Goal: Check status: Check status

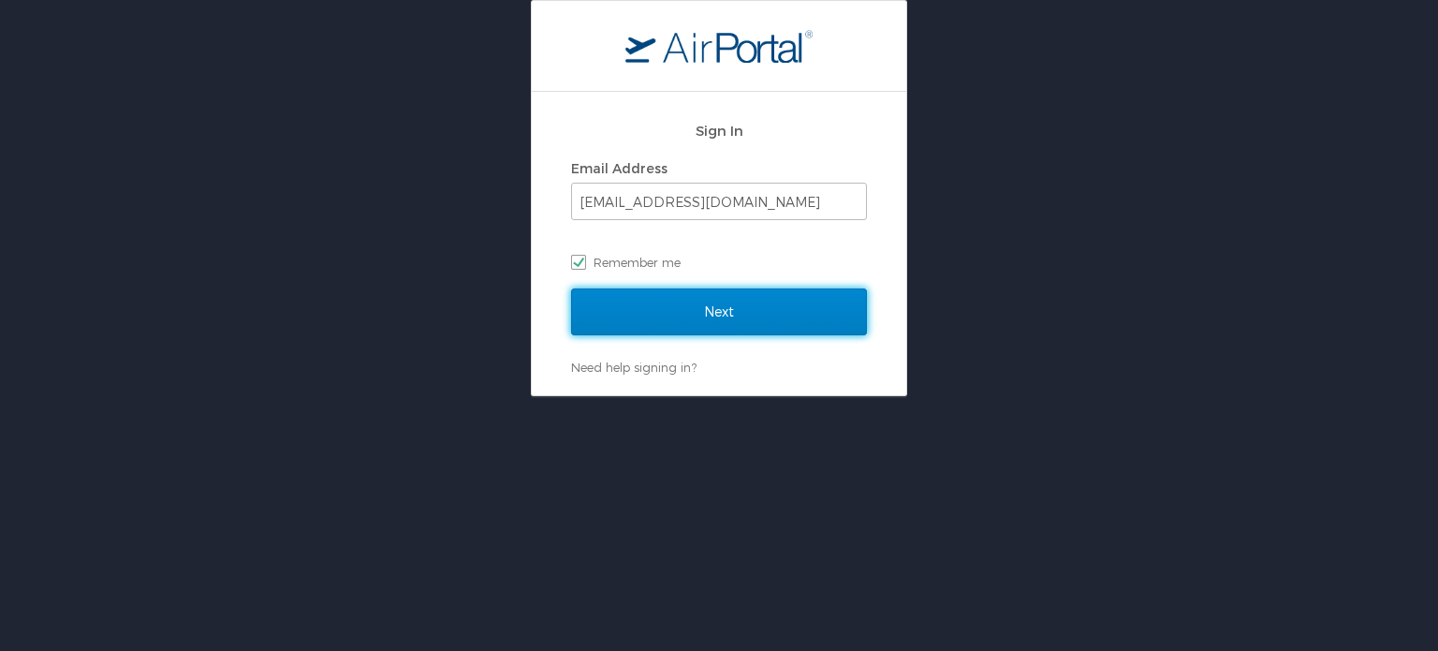
click at [722, 332] on input "Next" at bounding box center [719, 311] width 296 height 47
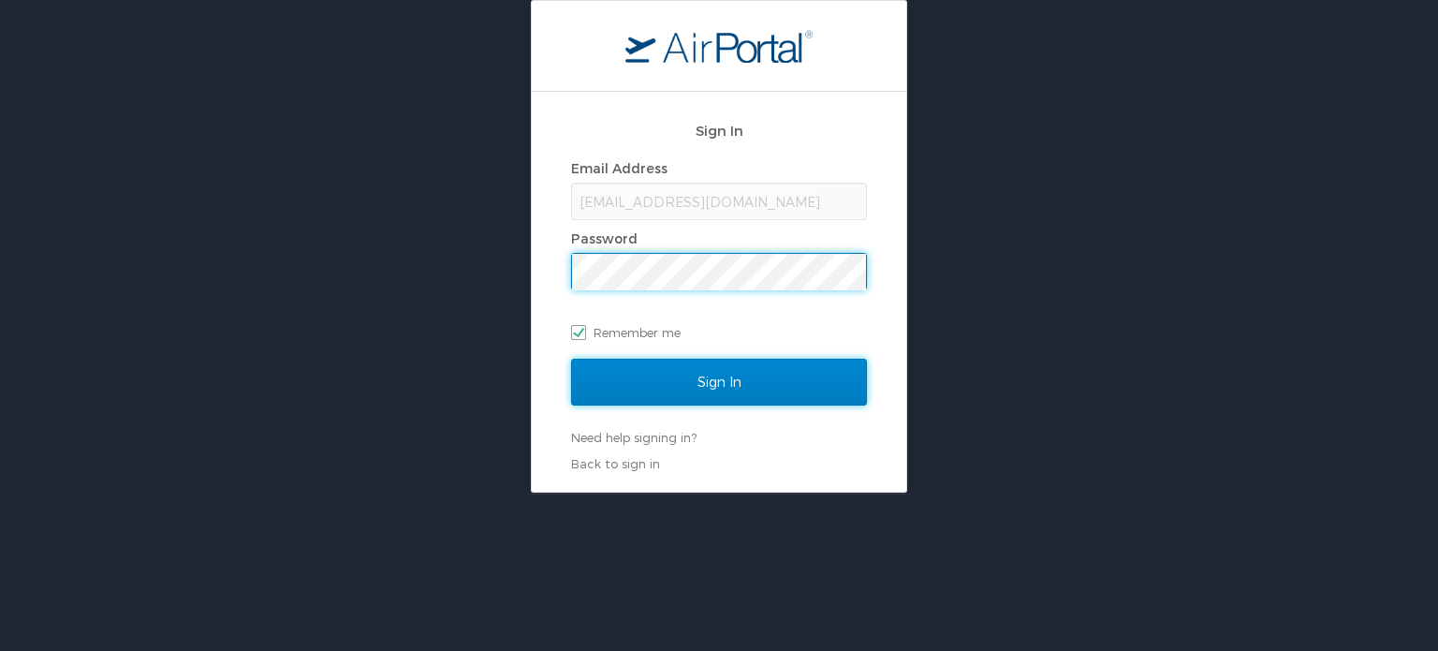
click at [712, 383] on input "Sign In" at bounding box center [719, 381] width 296 height 47
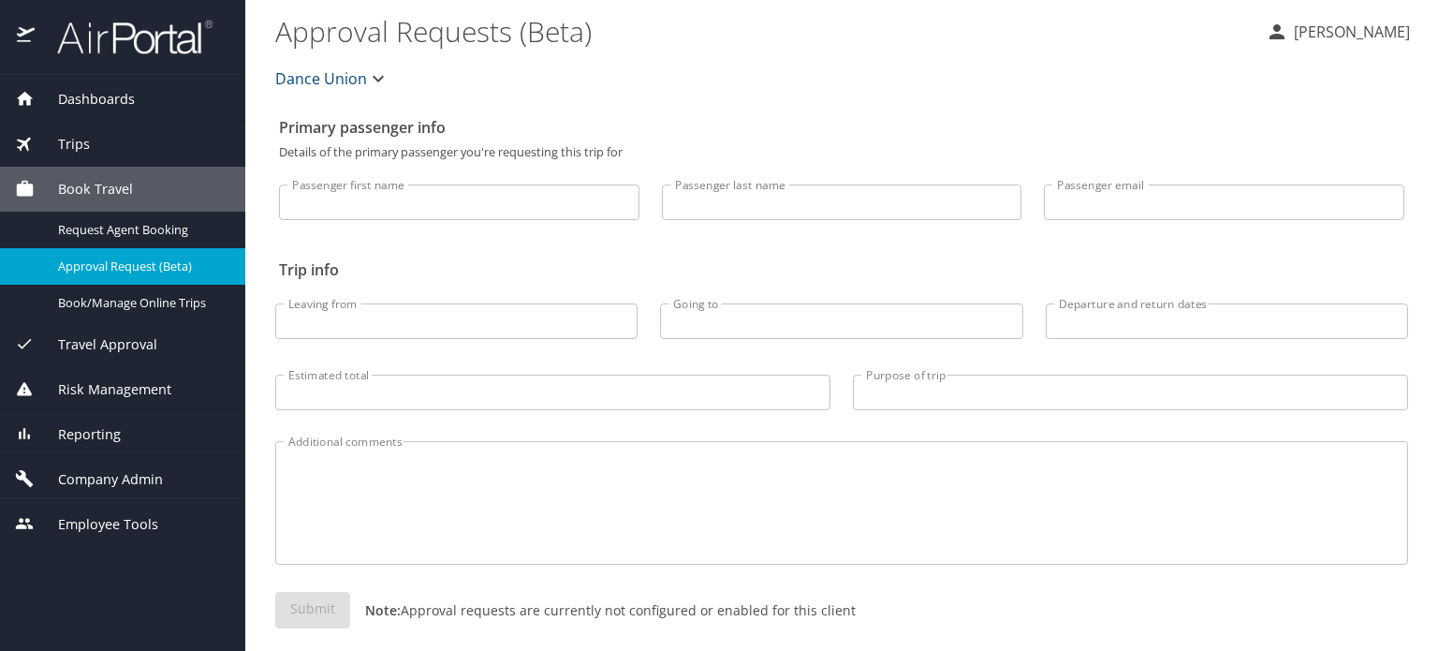
click at [120, 155] on div "Trips" at bounding box center [122, 144] width 245 height 45
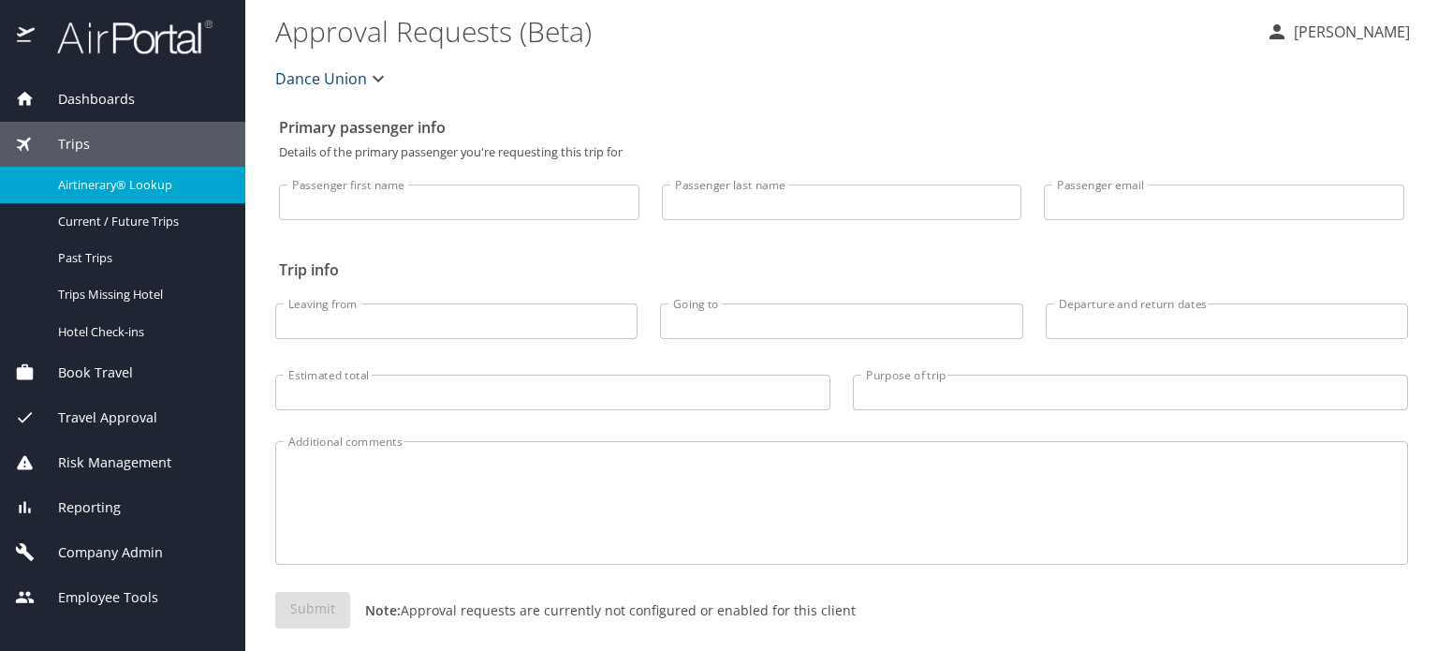
click at [130, 184] on span "Airtinerary® Lookup" at bounding box center [140, 185] width 165 height 18
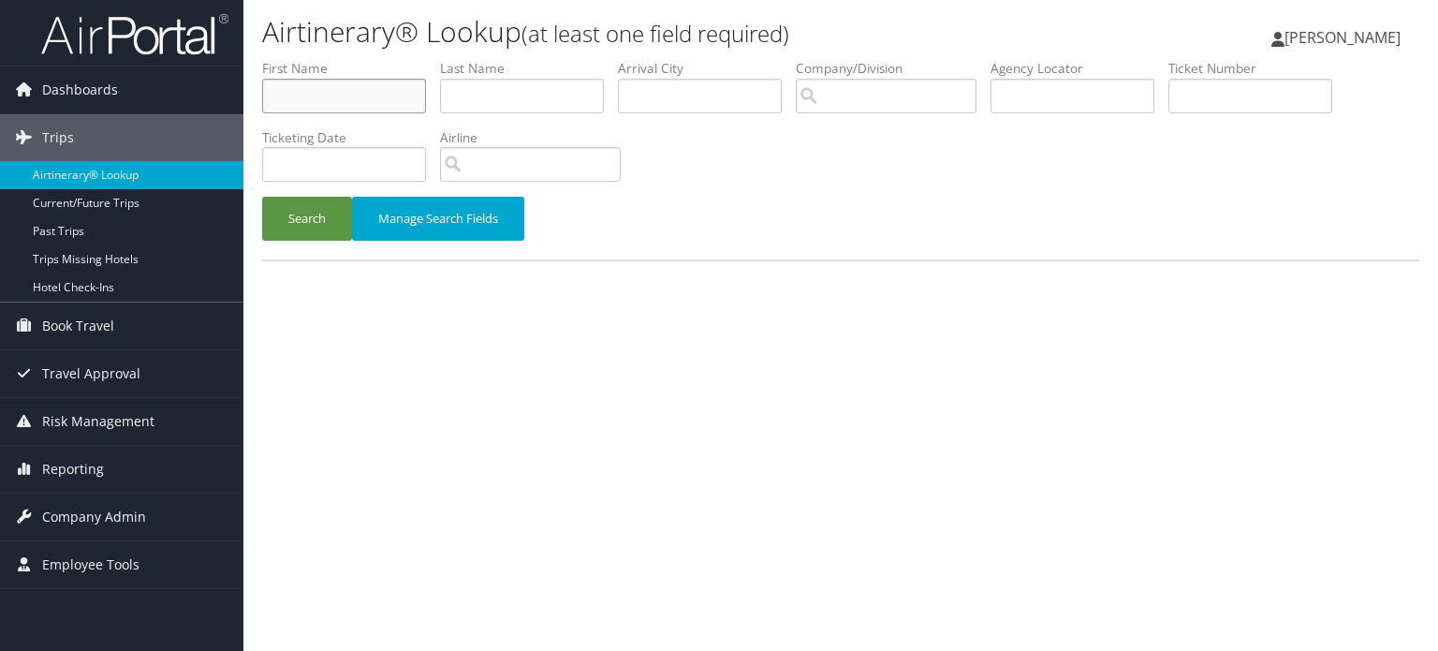
click at [382, 108] on input "text" at bounding box center [344, 96] width 164 height 35
type input "olivia"
click at [343, 213] on button "Search" at bounding box center [307, 219] width 90 height 44
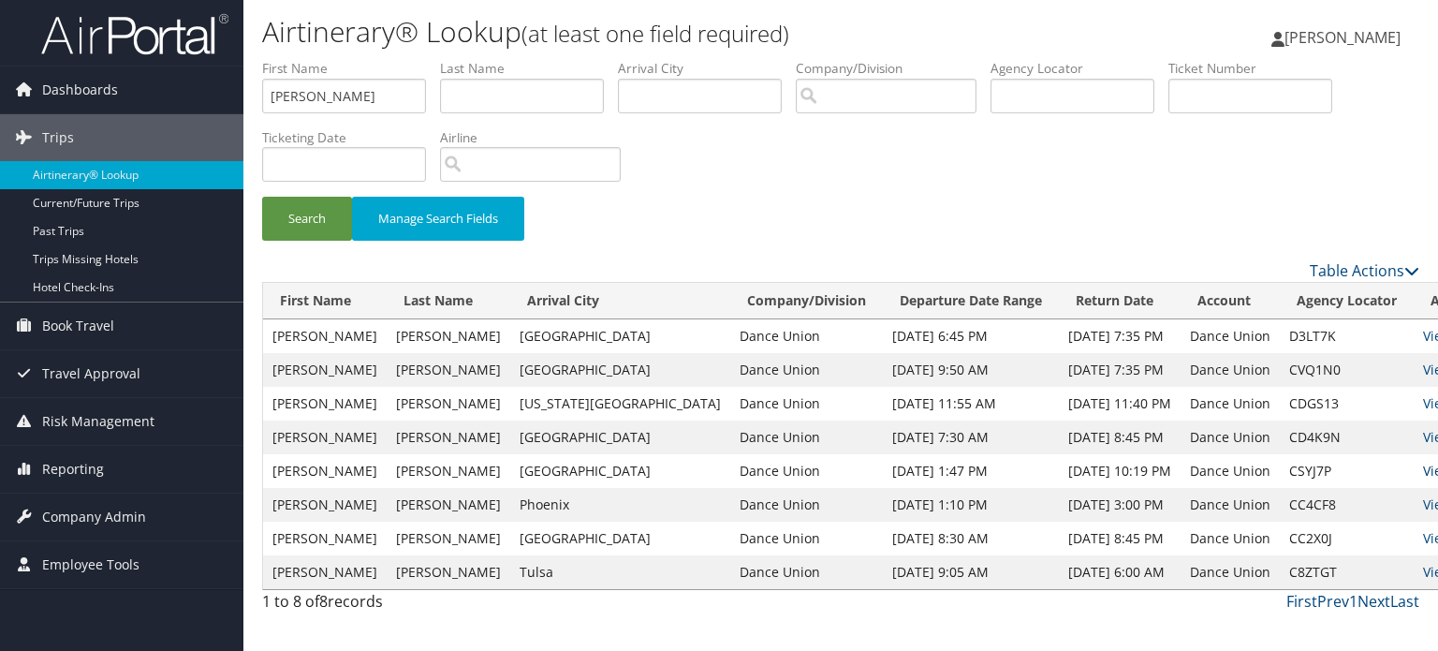
click at [1423, 469] on link "View" at bounding box center [1437, 470] width 29 height 18
drag, startPoint x: 367, startPoint y: 73, endPoint x: 357, endPoint y: 82, distance: 13.9
click at [360, 77] on label "First Name" at bounding box center [351, 68] width 178 height 19
drag, startPoint x: 353, startPoint y: 88, endPoint x: 212, endPoint y: 95, distance: 140.6
click at [212, 95] on div "Dashboards AirPortal 360™ (Manager) My Travel Dashboard Trips Airtinerary® Look…" at bounding box center [719, 325] width 1438 height 651
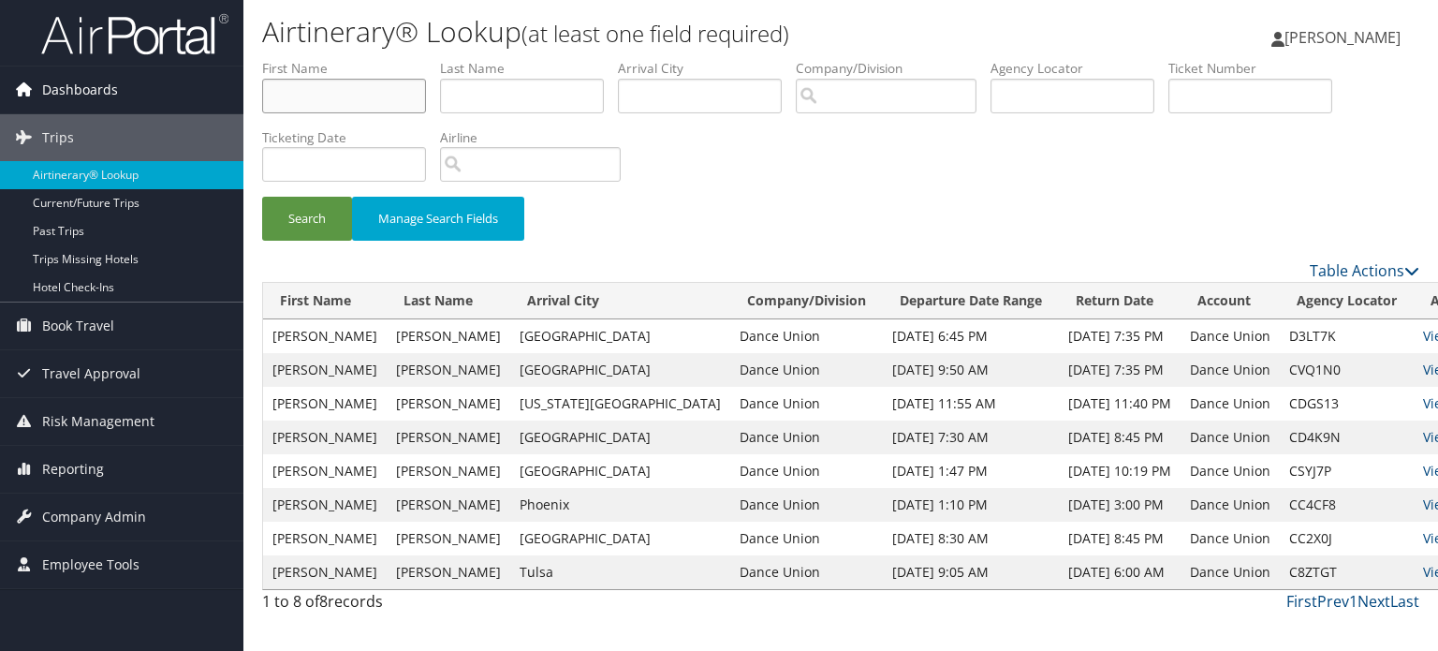
type input "v"
click at [303, 208] on button "Search" at bounding box center [307, 219] width 90 height 44
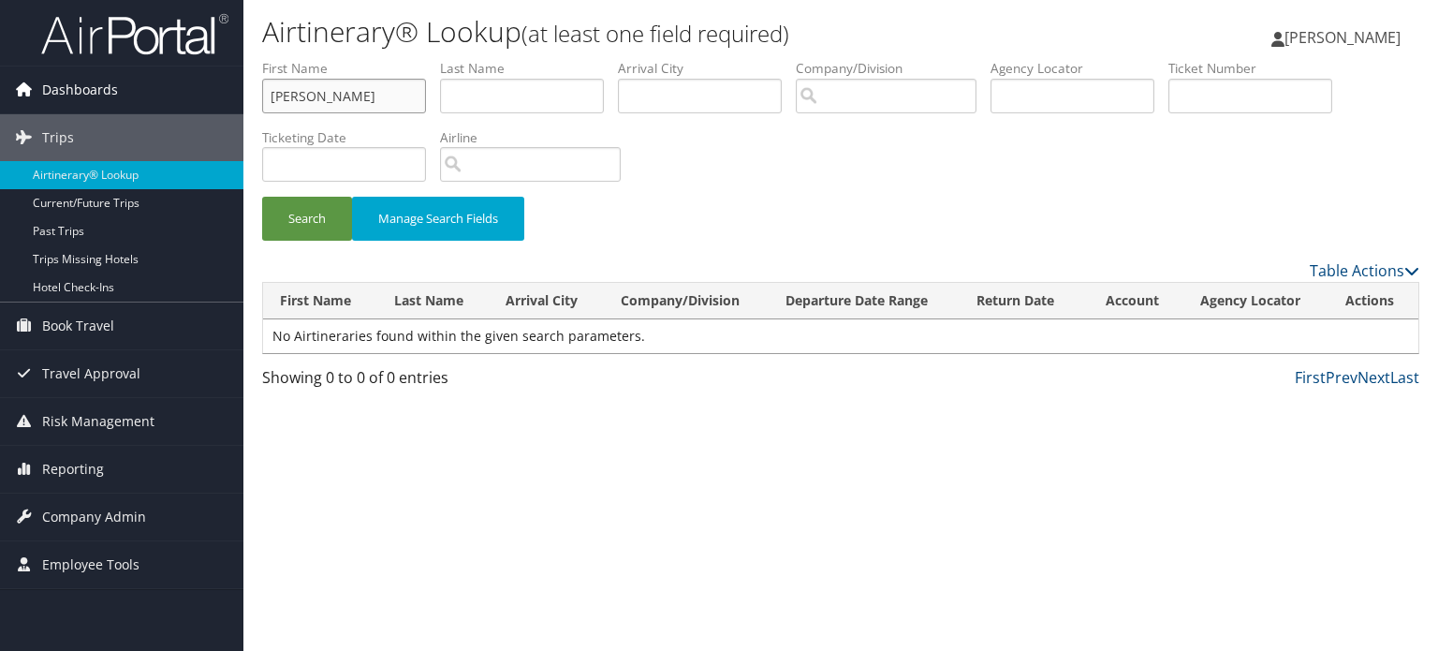
drag, startPoint x: 339, startPoint y: 96, endPoint x: 219, endPoint y: 110, distance: 120.5
click at [219, 110] on div "Dashboards AirPortal 360™ (Manager) My Travel Dashboard Trips Airtinerary® Look…" at bounding box center [719, 325] width 1438 height 651
click at [314, 216] on button "Search" at bounding box center [307, 219] width 90 height 44
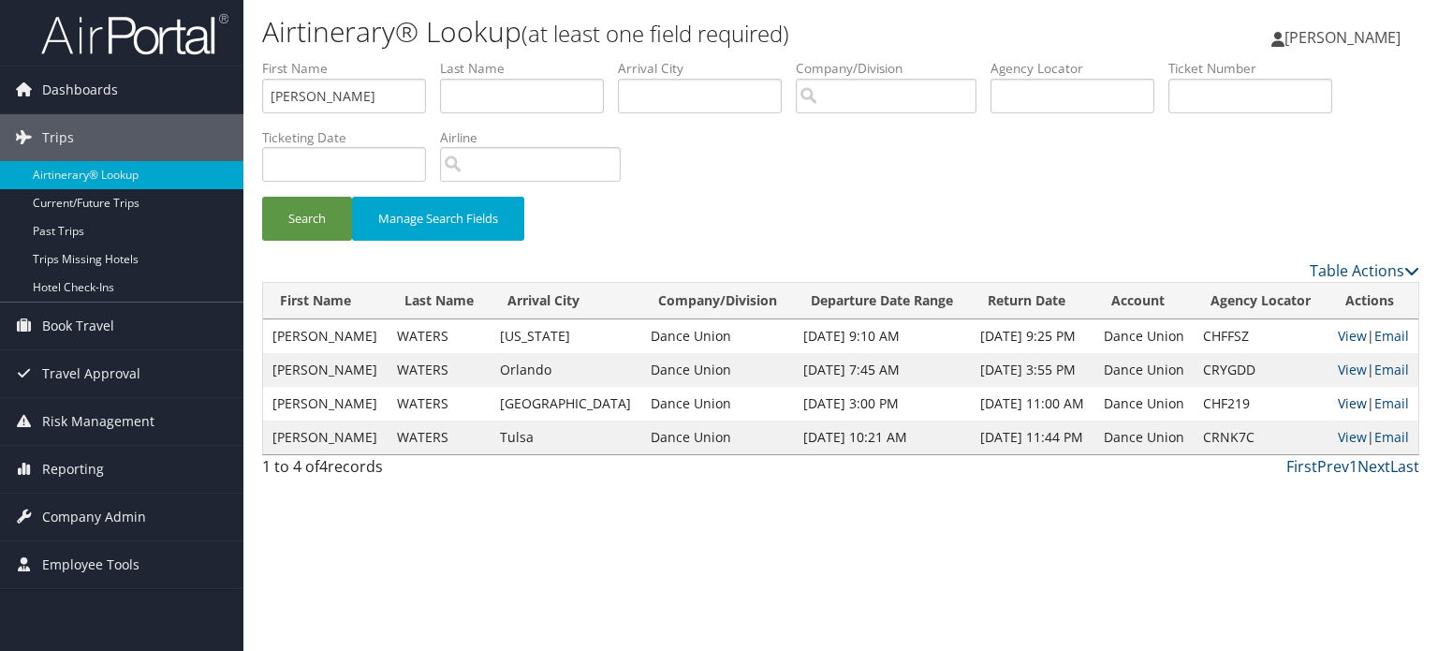
click at [1344, 404] on link "View" at bounding box center [1352, 403] width 29 height 18
drag, startPoint x: 364, startPoint y: 95, endPoint x: 241, endPoint y: 104, distance: 122.9
click at [241, 104] on div "Dashboards AirPortal 360™ (Manager) My Travel Dashboard Trips Airtinerary® Look…" at bounding box center [719, 325] width 1438 height 651
drag, startPoint x: 302, startPoint y: 225, endPoint x: 307, endPoint y: 214, distance: 11.3
click at [302, 225] on button "Search" at bounding box center [307, 219] width 90 height 44
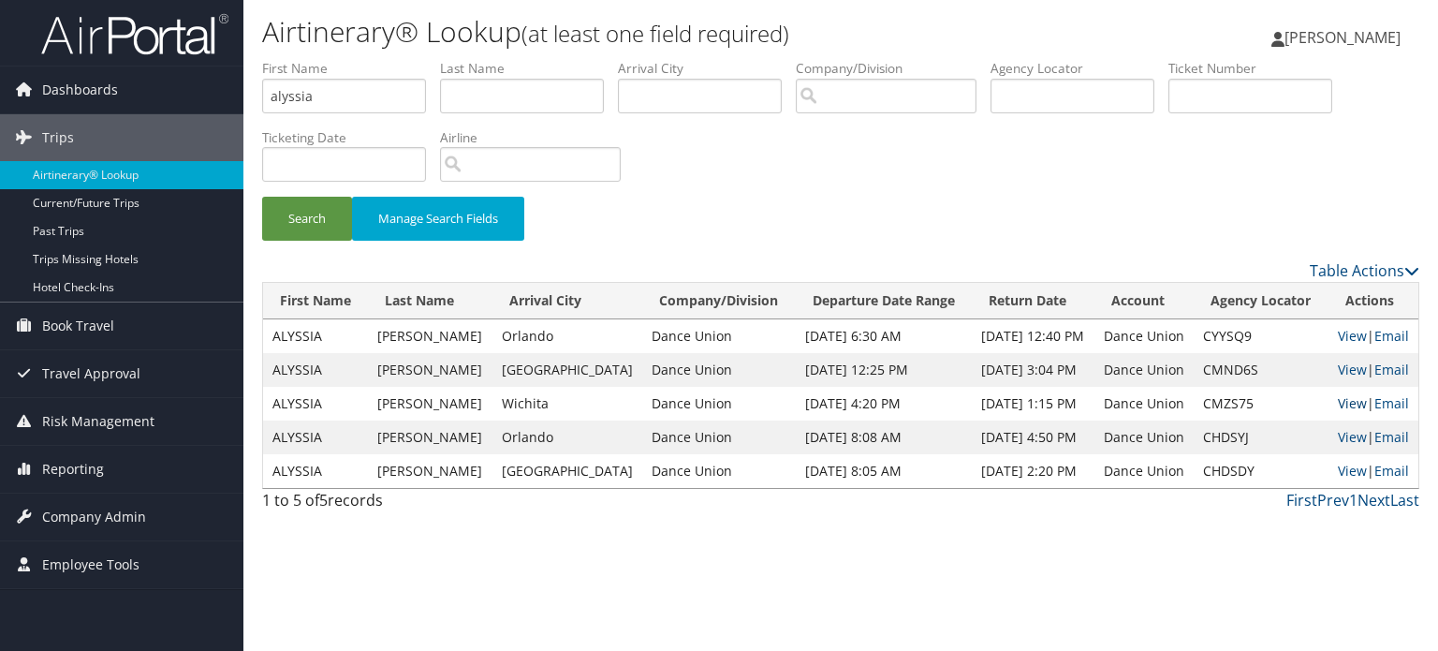
click at [1348, 402] on link "View" at bounding box center [1352, 403] width 29 height 18
drag, startPoint x: 355, startPoint y: 84, endPoint x: 214, endPoint y: 96, distance: 140.9
click at [214, 96] on div "Dashboards AirPortal 360™ (Manager) My Travel Dashboard Trips Airtinerary® Look…" at bounding box center [719, 325] width 1438 height 651
click at [305, 201] on button "Search" at bounding box center [307, 219] width 90 height 44
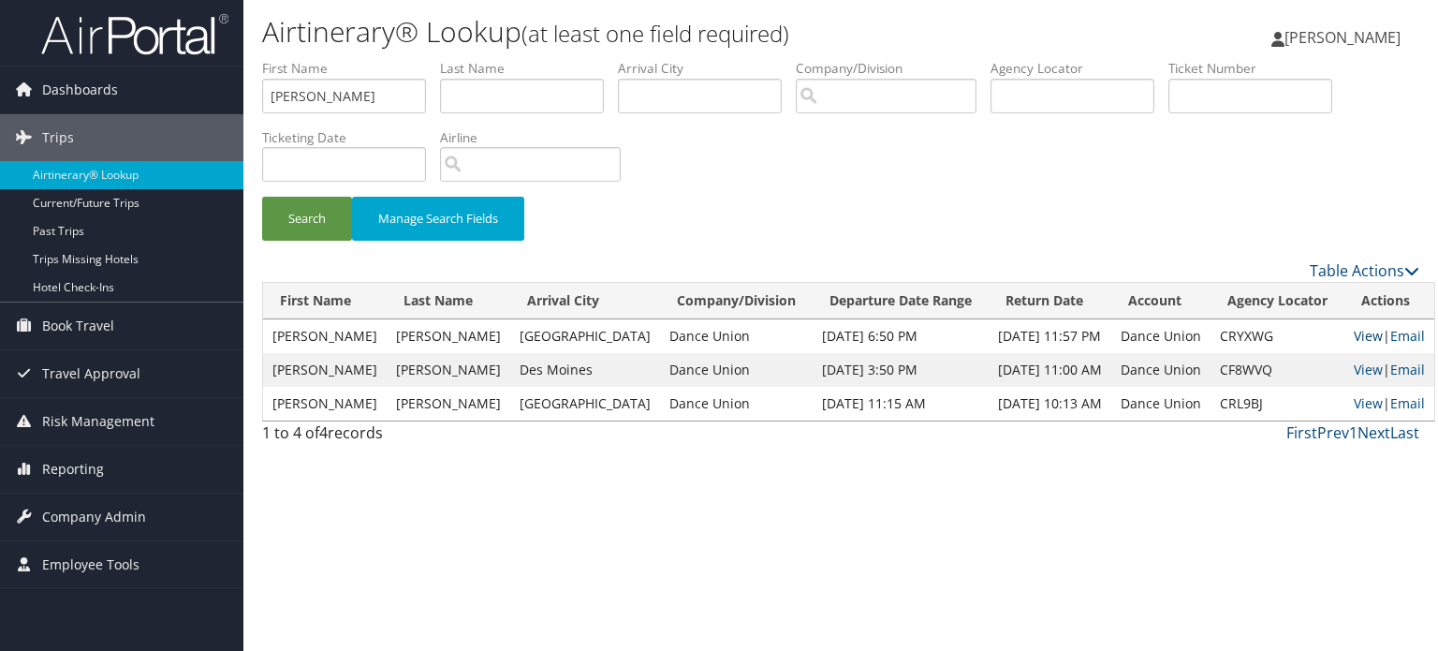
click at [1353, 341] on link "View" at bounding box center [1367, 336] width 29 height 18
click at [1353, 373] on link "View" at bounding box center [1367, 369] width 29 height 18
drag, startPoint x: 386, startPoint y: 86, endPoint x: 52, endPoint y: 92, distance: 333.3
click at [52, 92] on div "Dashboards AirPortal 360™ (Manager) My Travel Dashboard Trips Airtinerary® Look…" at bounding box center [719, 325] width 1438 height 651
type input "olivia"
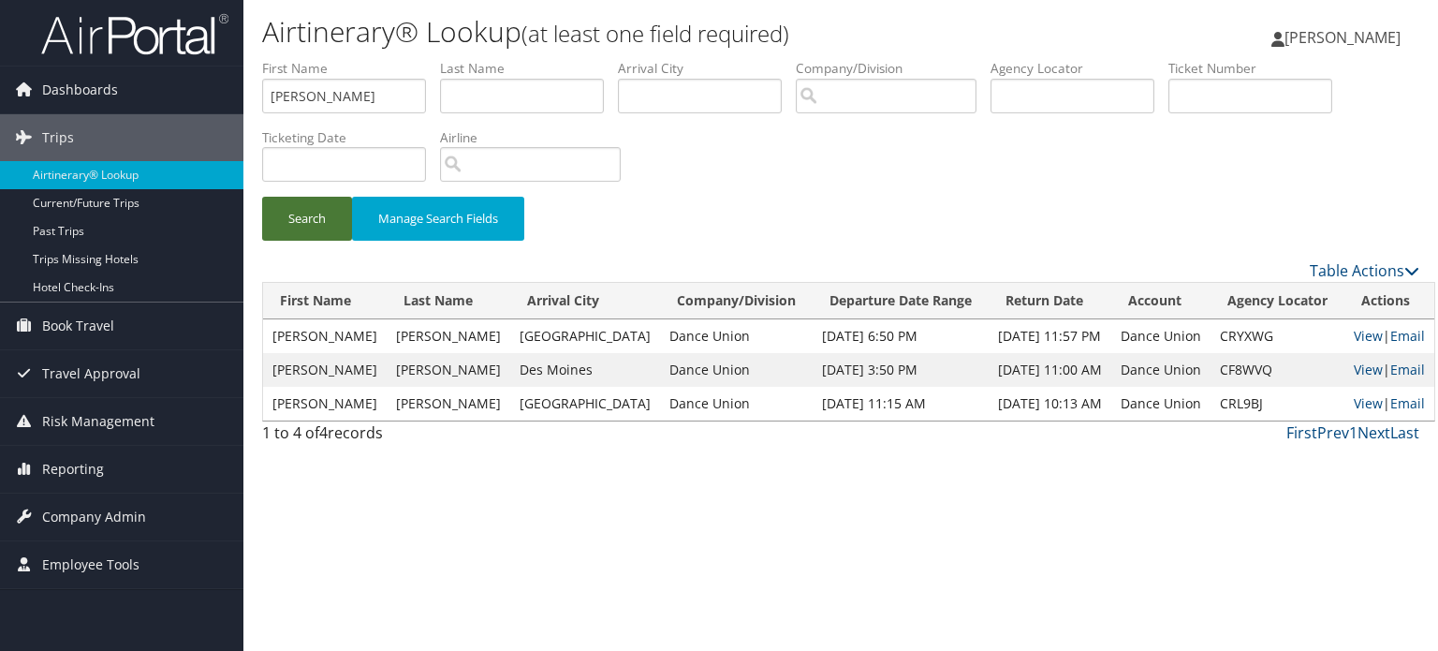
click at [294, 213] on button "Search" at bounding box center [307, 219] width 90 height 44
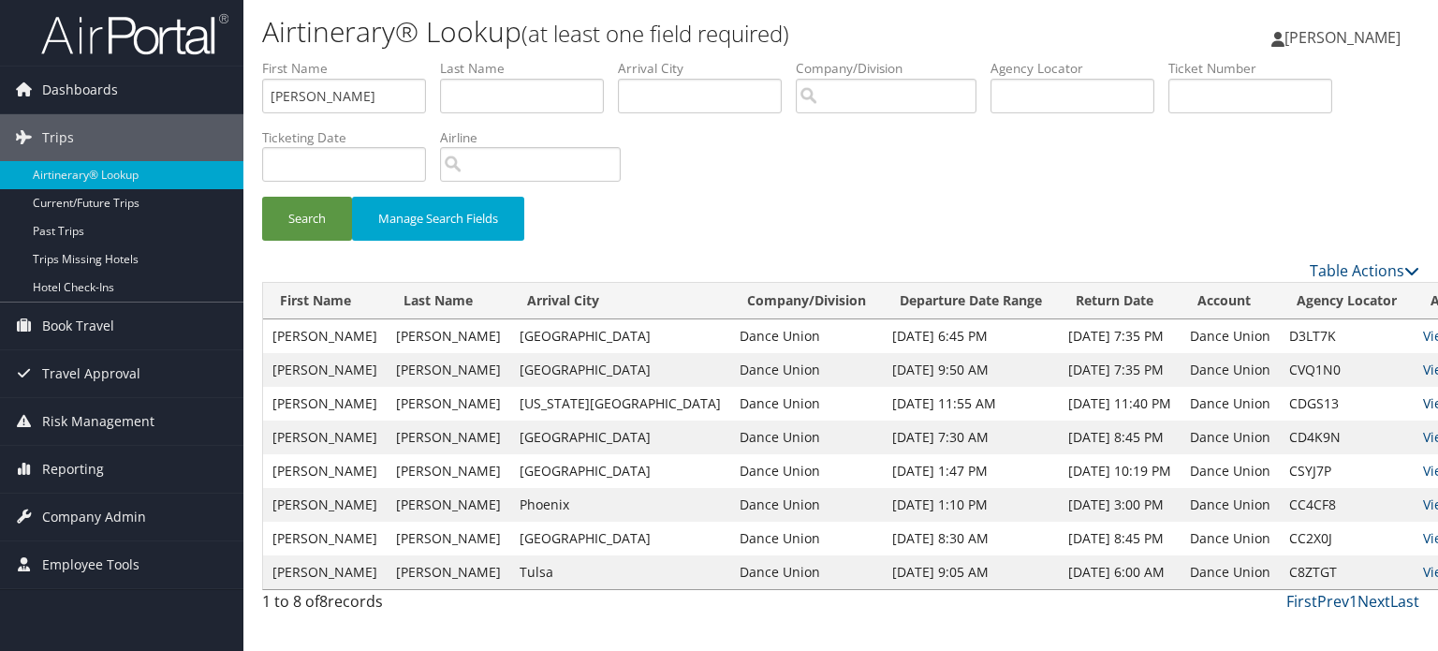
click at [1423, 409] on link "View" at bounding box center [1437, 403] width 29 height 18
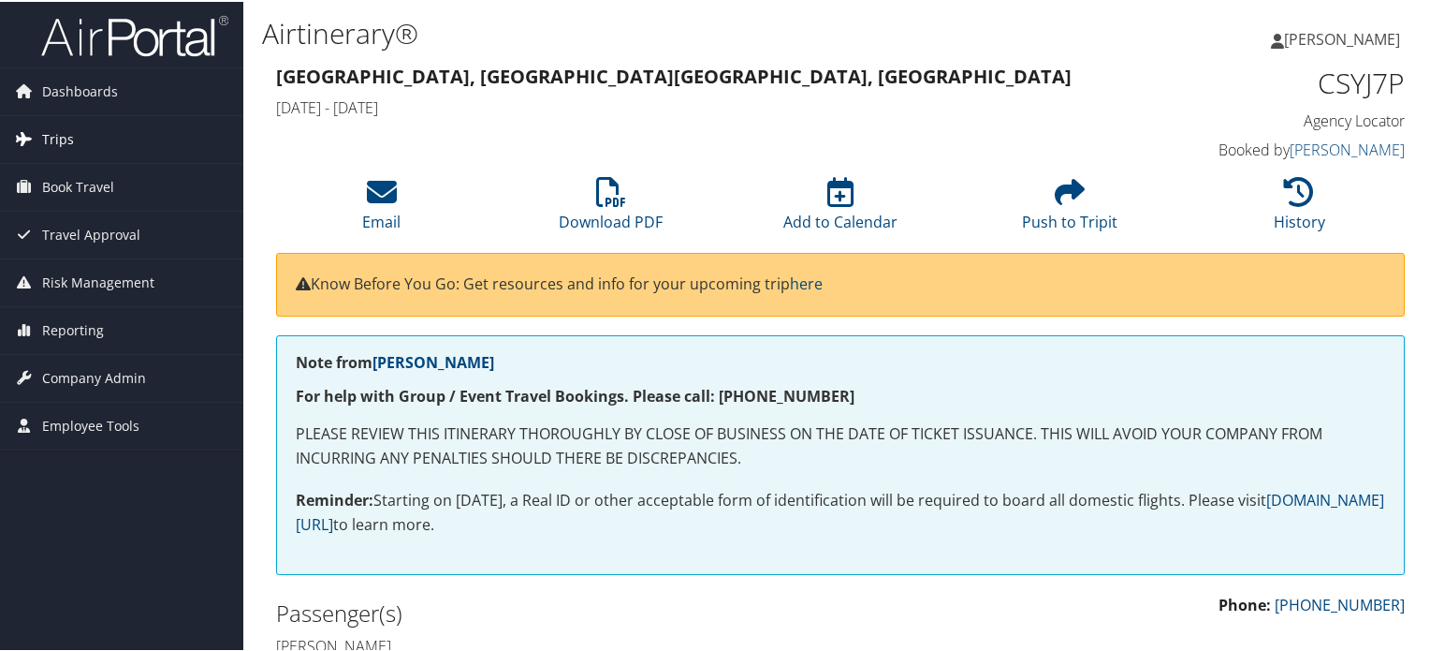
click at [54, 144] on span "Trips" at bounding box center [58, 137] width 32 height 47
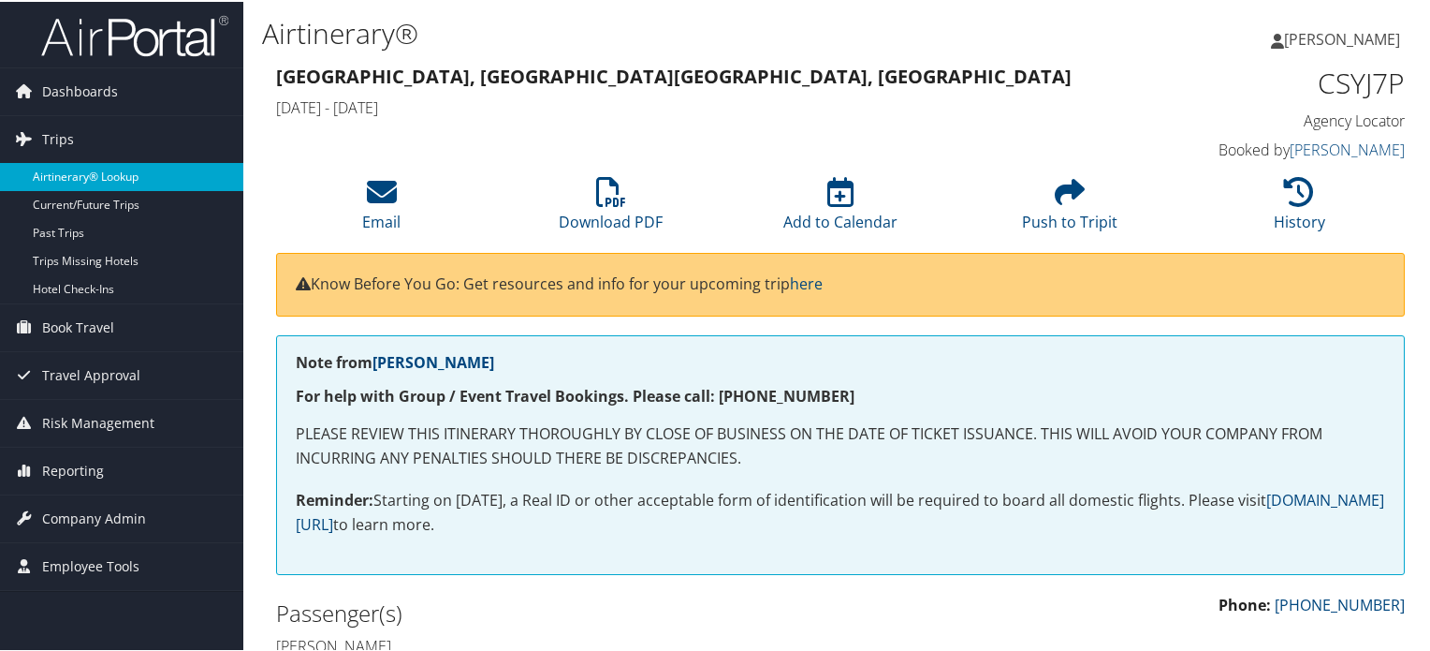
click at [132, 168] on link "Airtinerary® Lookup" at bounding box center [121, 175] width 243 height 28
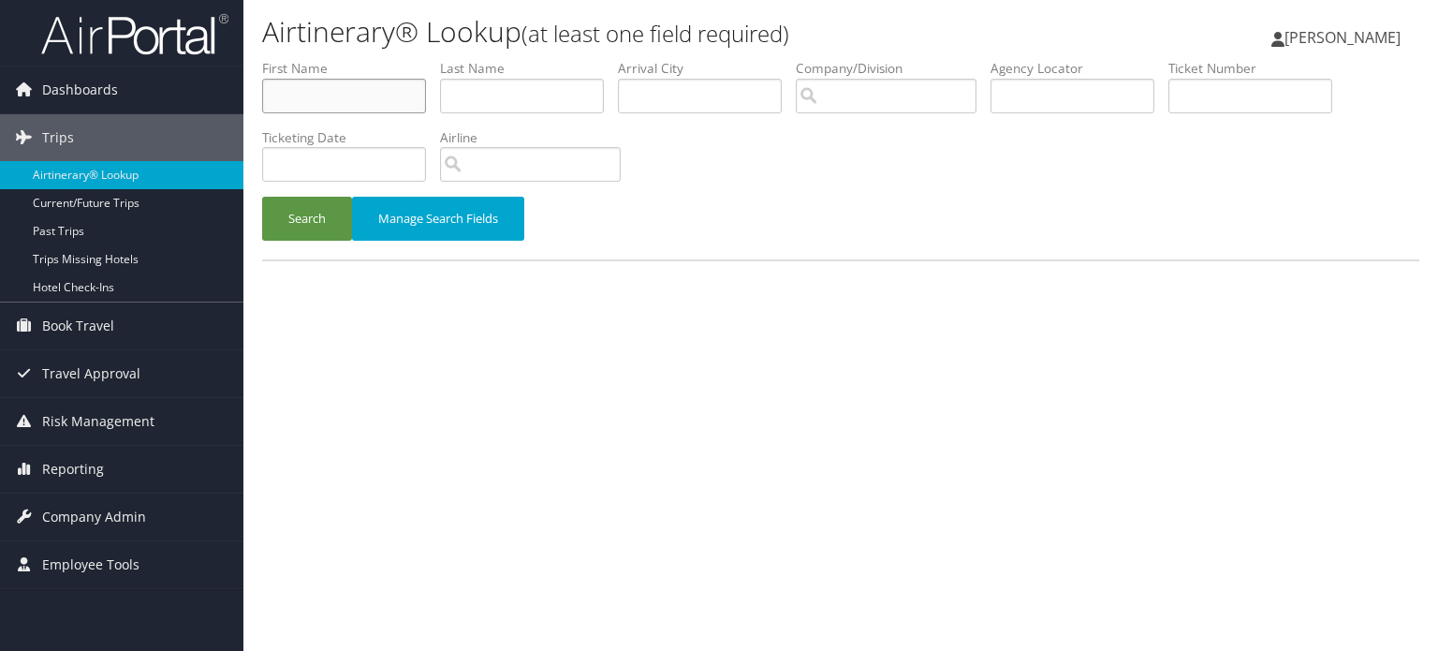
click at [353, 93] on input "text" at bounding box center [344, 96] width 164 height 35
type input "mary"
click at [325, 210] on button "Search" at bounding box center [307, 219] width 90 height 44
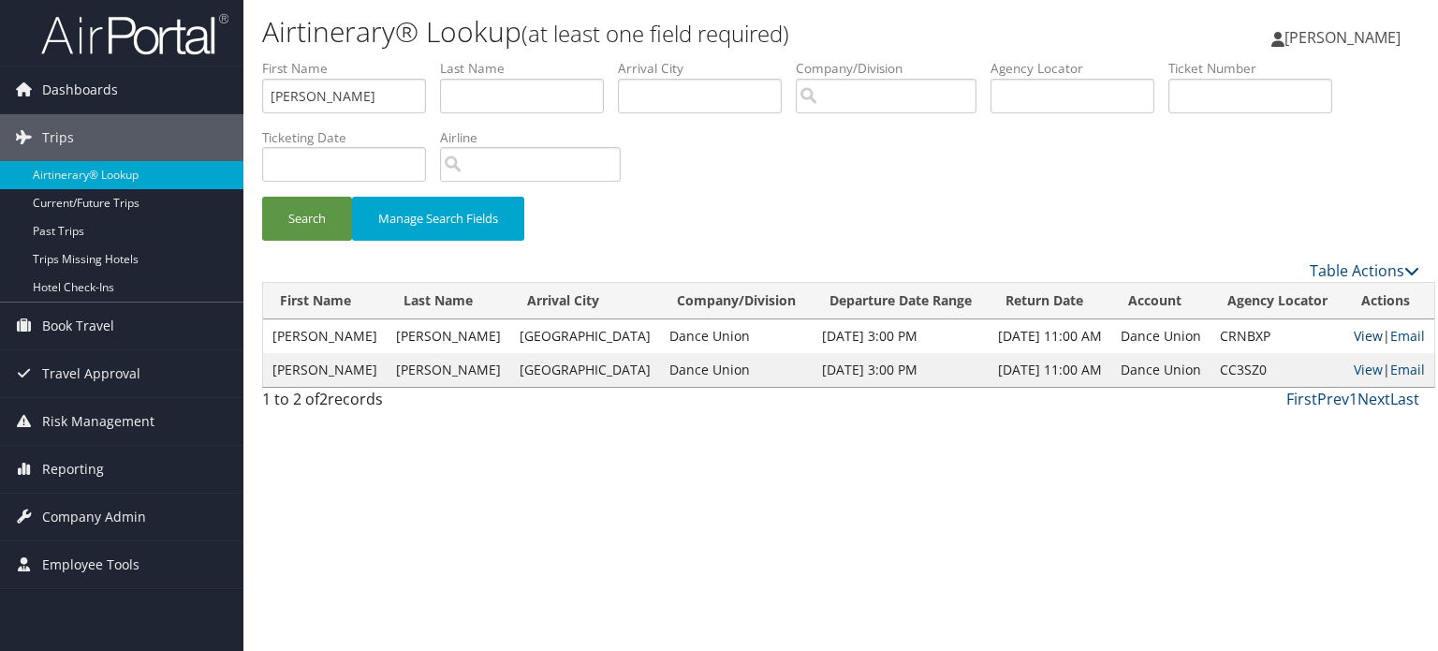
click at [1353, 337] on link "View" at bounding box center [1367, 336] width 29 height 18
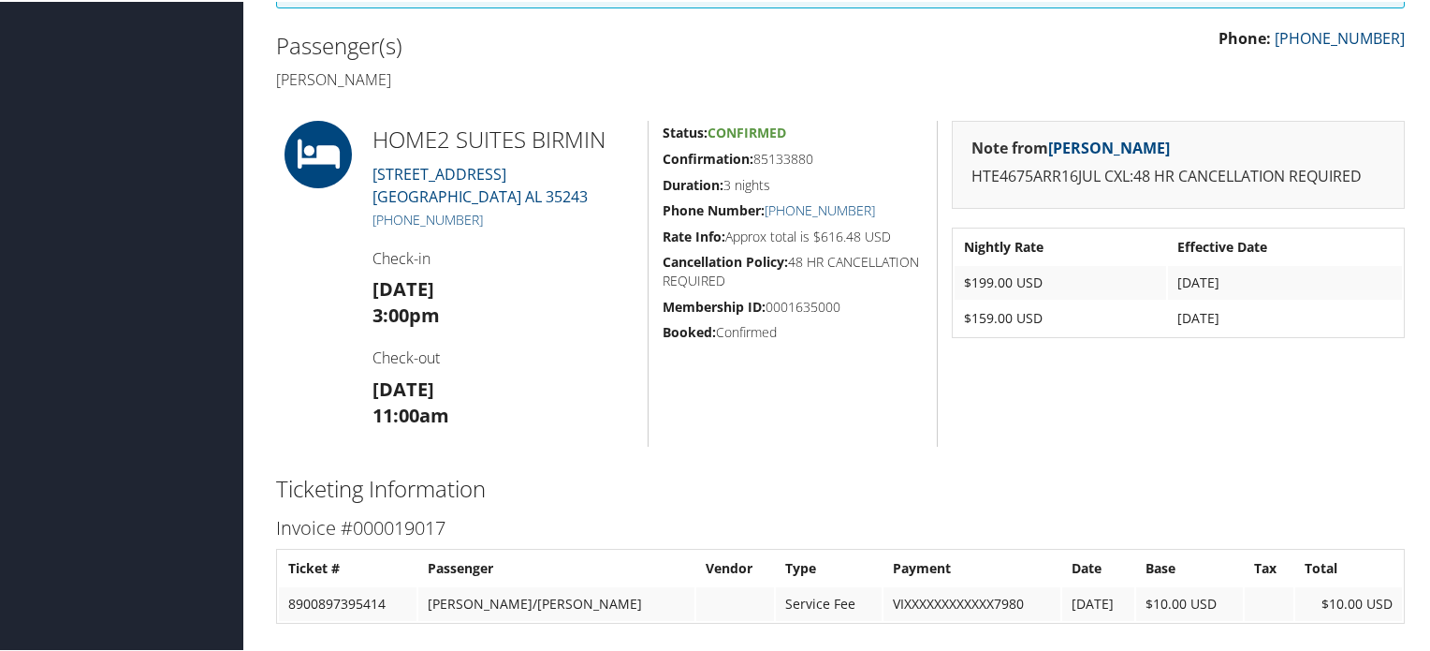
scroll to position [468, 0]
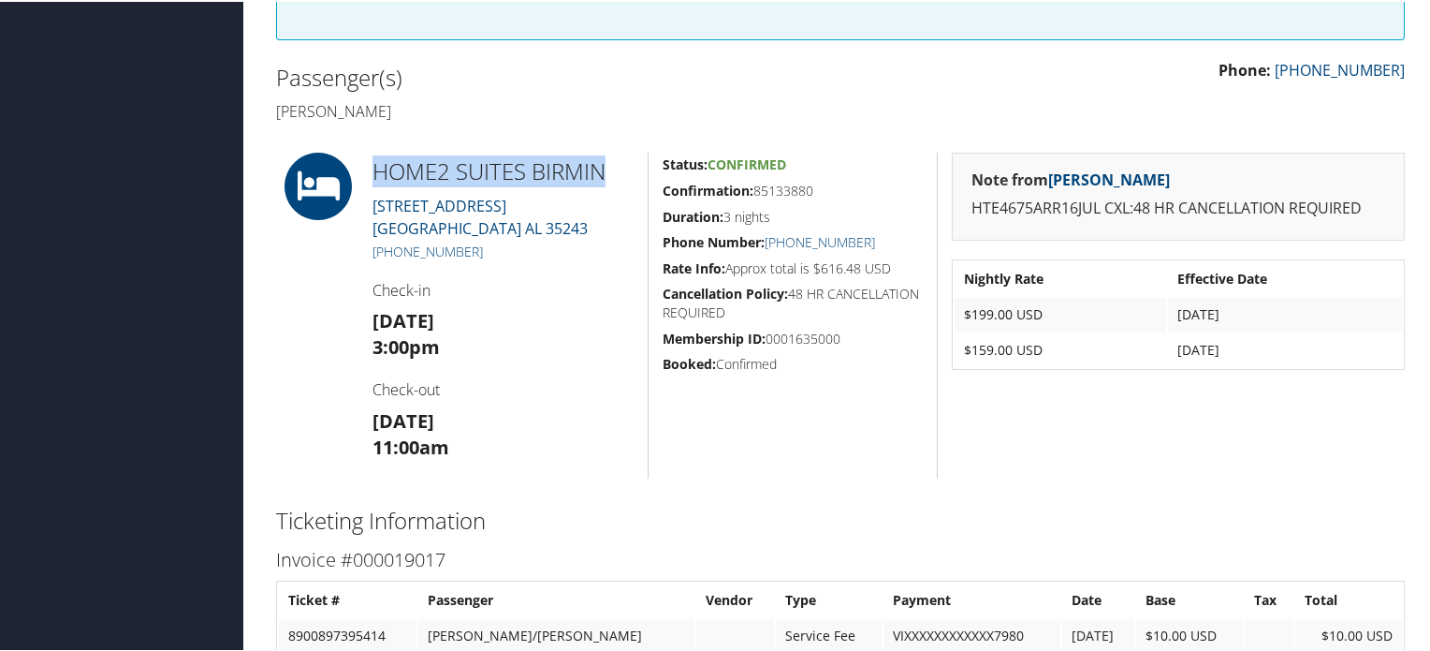
drag, startPoint x: 377, startPoint y: 168, endPoint x: 610, endPoint y: 172, distance: 233.1
click at [610, 172] on h2 "HOME2 SUITES BIRMIN" at bounding box center [503, 170] width 261 height 32
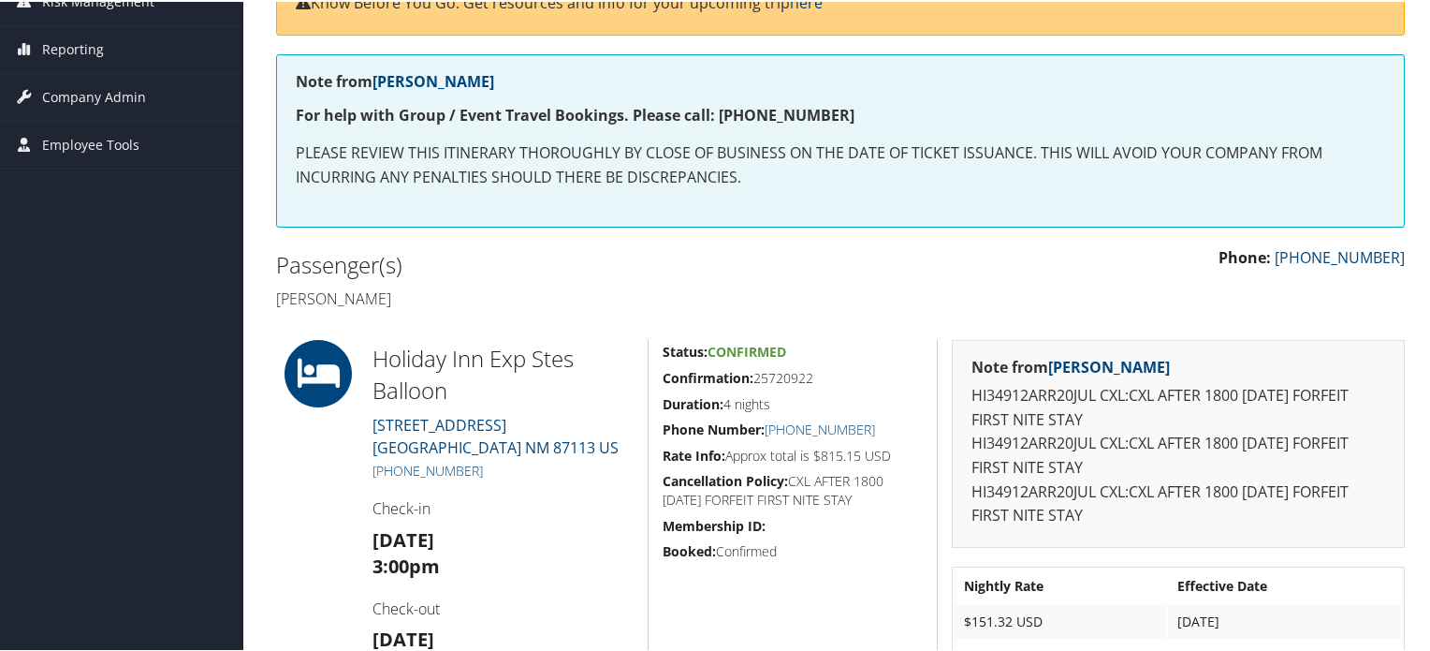
scroll to position [374, 0]
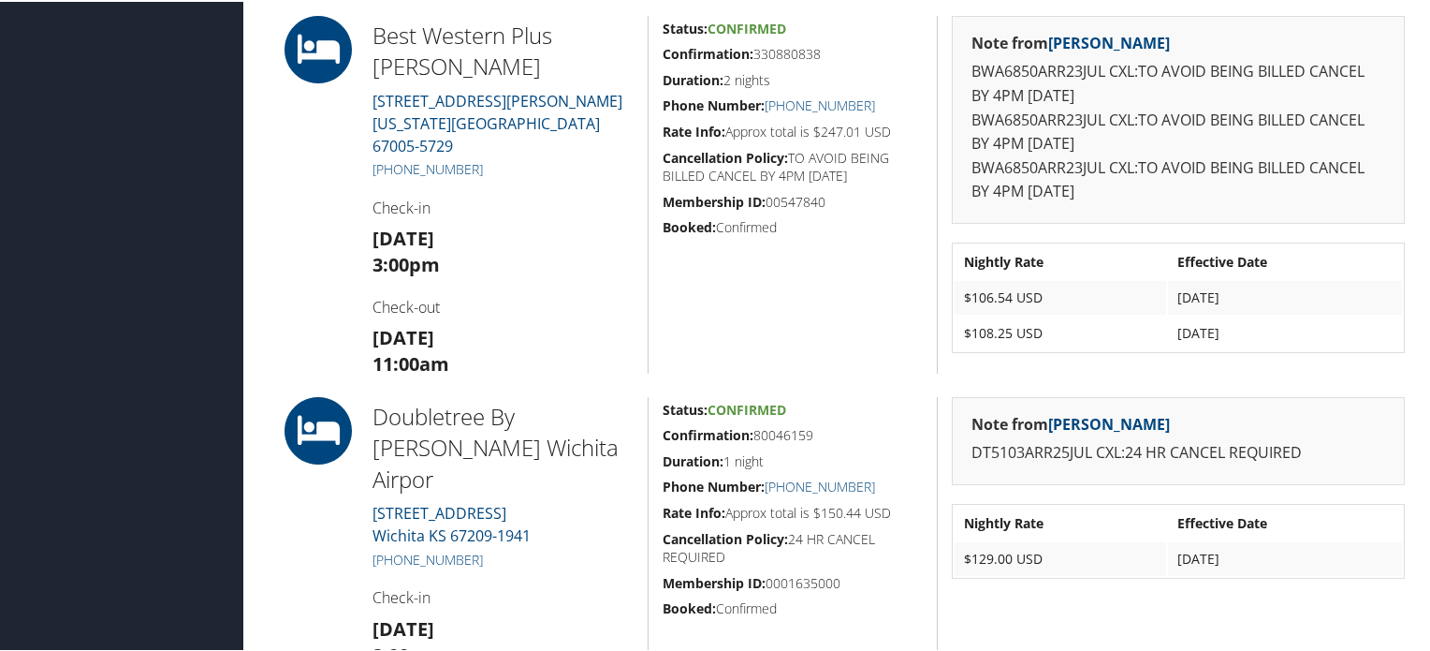
scroll to position [1685, 0]
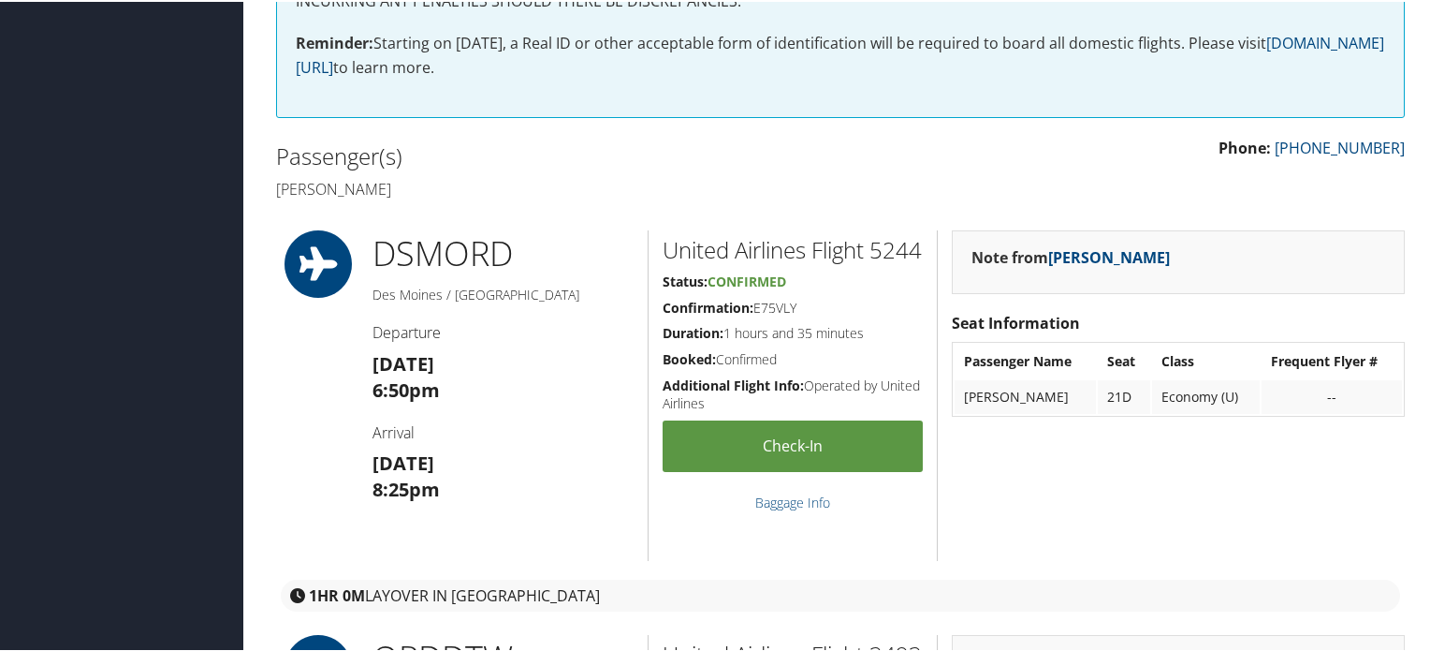
scroll to position [468, 0]
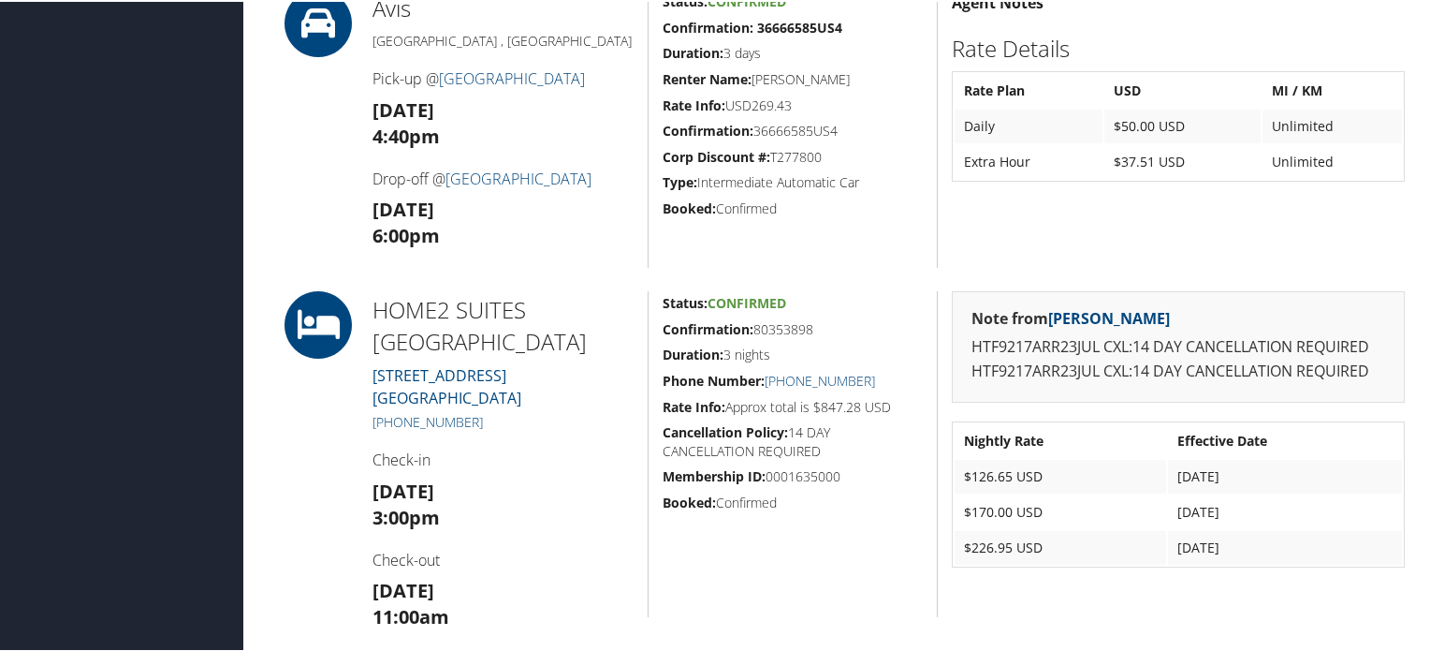
scroll to position [1123, 0]
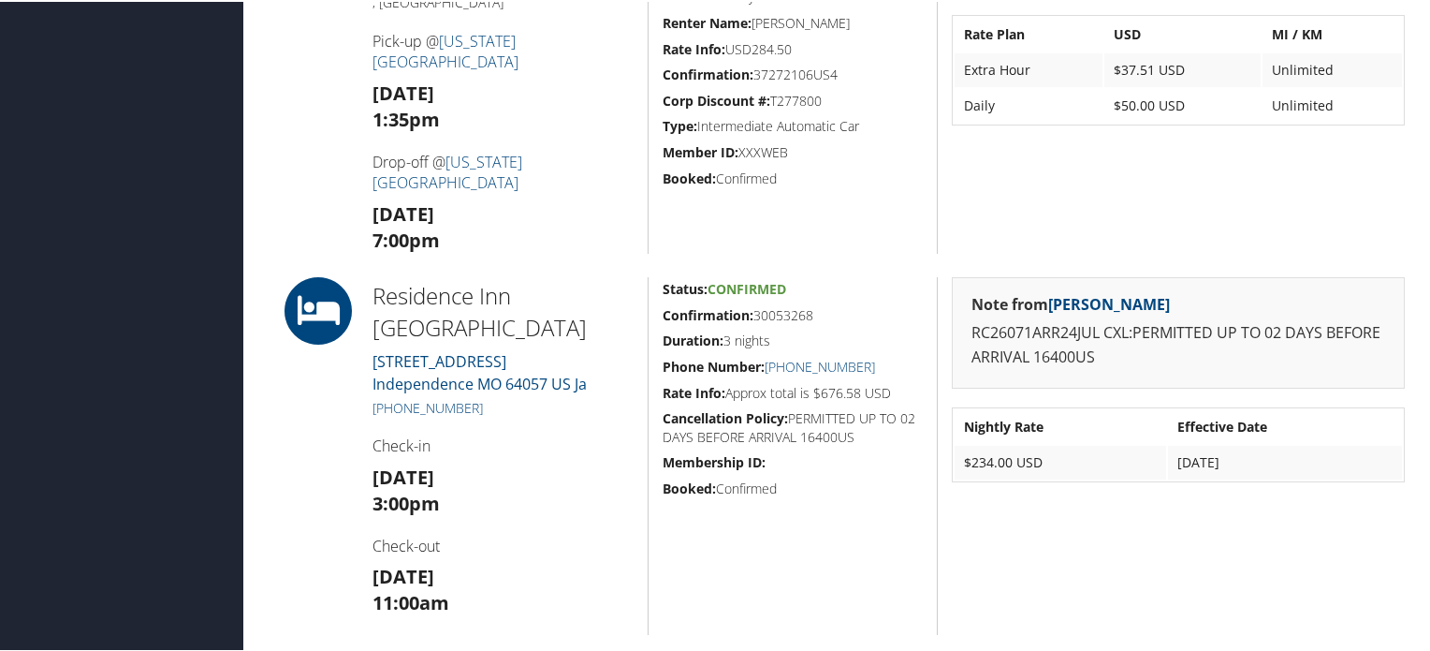
scroll to position [1217, 0]
